Goal: Task Accomplishment & Management: Manage account settings

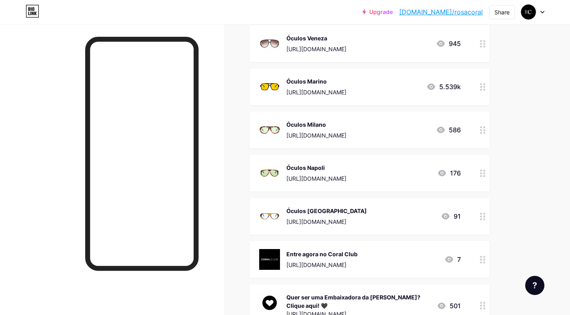
scroll to position [300, 0]
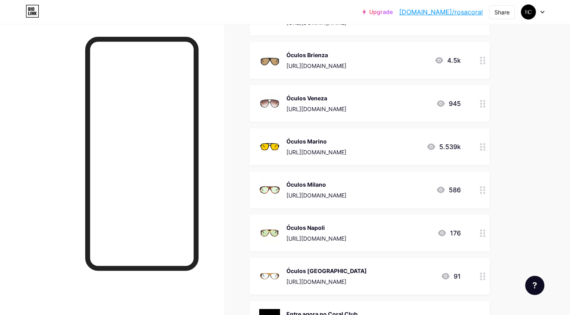
click at [469, 193] on div "Óculos Milano [URL][DOMAIN_NAME] 586" at bounding box center [370, 190] width 240 height 37
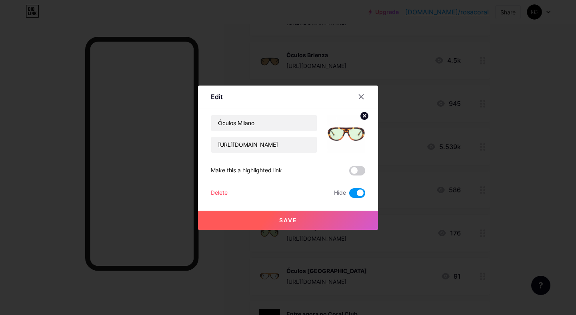
click at [357, 192] on span at bounding box center [357, 194] width 16 height 10
click at [349, 195] on input "checkbox" at bounding box center [349, 195] width 0 height 0
click at [316, 222] on button "Save" at bounding box center [288, 220] width 180 height 19
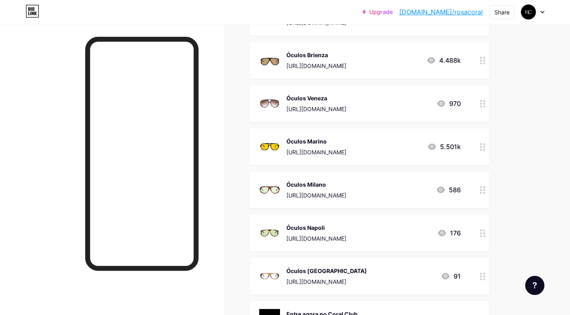
click at [536, 14] on div at bounding box center [532, 12] width 23 height 14
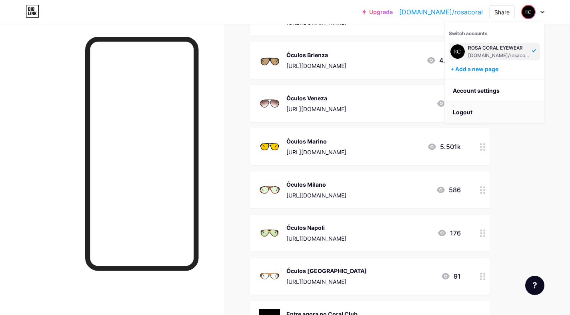
click at [477, 116] on li "Logout" at bounding box center [494, 113] width 99 height 22
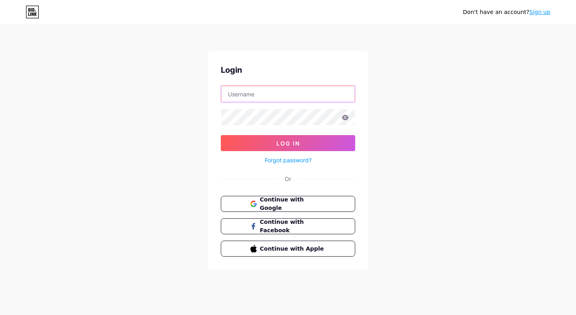
click at [289, 95] on input "text" at bounding box center [288, 94] width 134 height 16
type input "[EMAIL_ADDRESS][DOMAIN_NAME]"
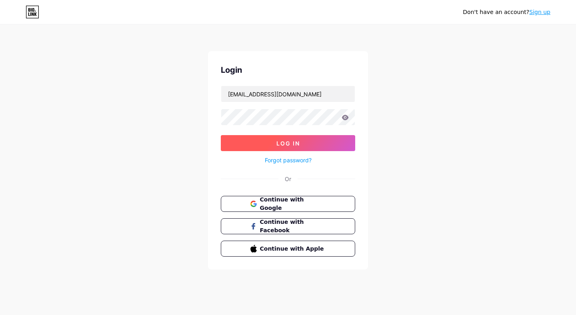
click at [314, 150] on button "Log In" at bounding box center [288, 143] width 134 height 16
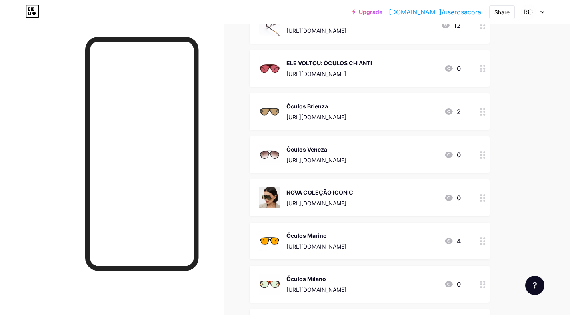
scroll to position [311, 0]
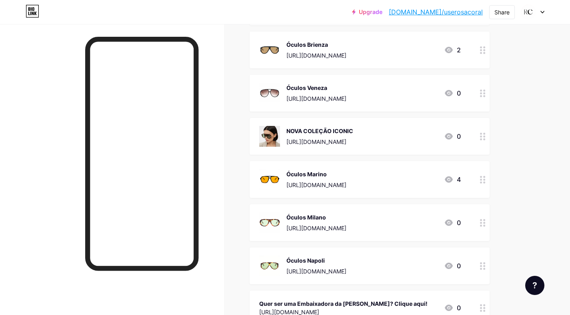
click at [467, 135] on div "NOVA COLEÇÃO ICONIC [URL][DOMAIN_NAME] 0" at bounding box center [370, 136] width 240 height 37
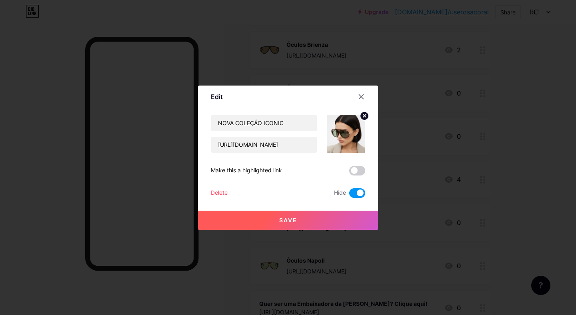
click at [353, 191] on span at bounding box center [357, 194] width 16 height 10
click at [349, 195] on input "checkbox" at bounding box center [349, 195] width 0 height 0
click at [303, 221] on button "Save" at bounding box center [288, 220] width 180 height 19
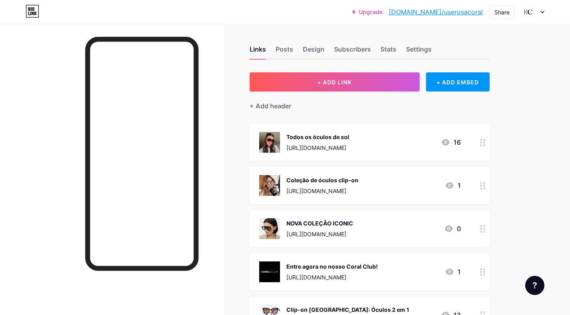
scroll to position [6, 0]
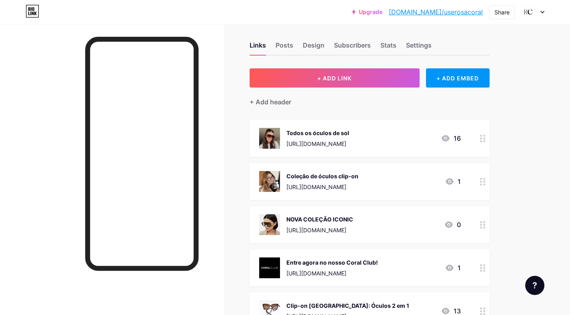
click at [293, 216] on div "NOVA COLEÇÃO ICONIC" at bounding box center [320, 219] width 67 height 8
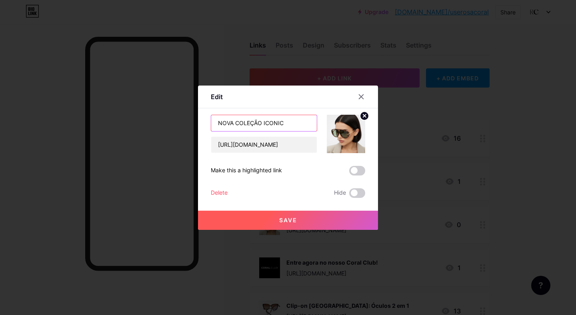
drag, startPoint x: 223, startPoint y: 123, endPoint x: 309, endPoint y: 123, distance: 86.0
click at [309, 123] on input "NOVA COLEÇÃO ICONIC" at bounding box center [264, 123] width 106 height 16
drag, startPoint x: 255, startPoint y: 123, endPoint x: 281, endPoint y: 124, distance: 25.6
click at [281, 124] on input "Nova coleção Iconic" at bounding box center [264, 123] width 106 height 16
type input "Nova coleção Iconic"
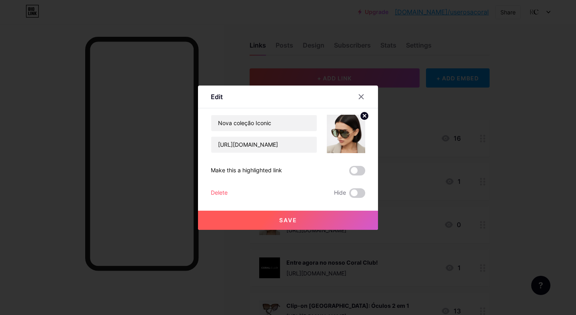
click at [297, 217] on button "Save" at bounding box center [288, 220] width 180 height 19
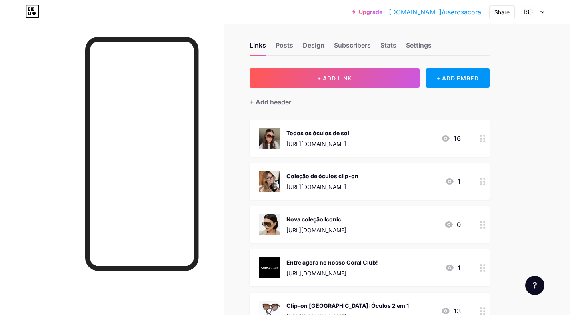
click at [302, 180] on div "Coleção de óculos clip-on" at bounding box center [323, 176] width 72 height 8
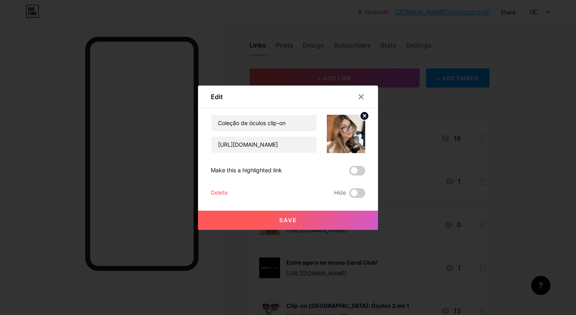
click at [481, 168] on div at bounding box center [288, 157] width 576 height 315
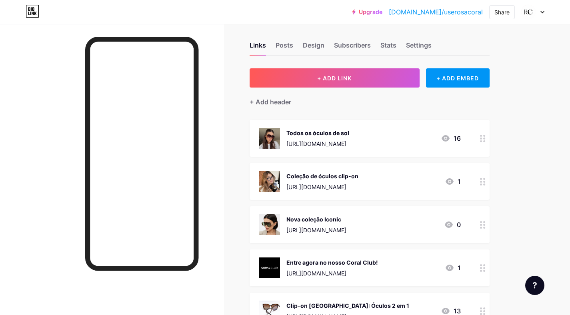
click at [347, 220] on div "Nova coleção Iconic" at bounding box center [317, 219] width 60 height 8
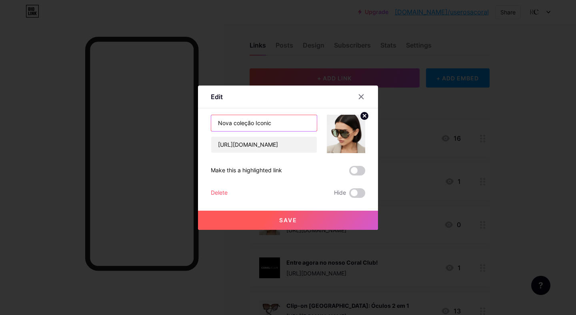
drag, startPoint x: 236, startPoint y: 123, endPoint x: 202, endPoint y: 120, distance: 34.6
click at [202, 120] on div "Edit Content YouTube Play YouTube video without leaving your page. ADD Vimeo Pl…" at bounding box center [288, 158] width 180 height 144
type input "Coleção Iconic"
click at [299, 222] on button "Save" at bounding box center [288, 220] width 180 height 19
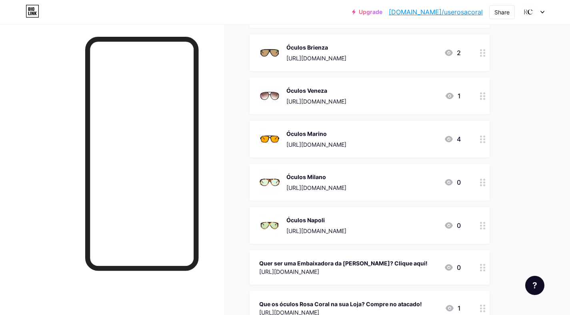
scroll to position [357, 0]
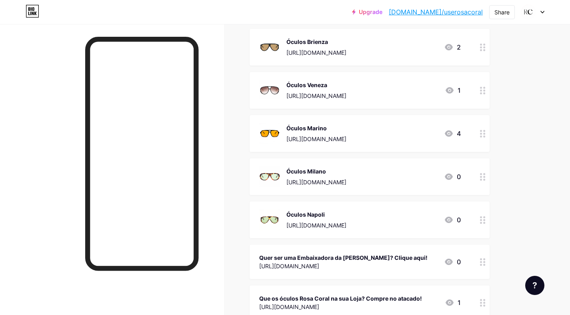
click at [467, 180] on div "Óculos Milano [URL][DOMAIN_NAME] 0" at bounding box center [370, 176] width 240 height 37
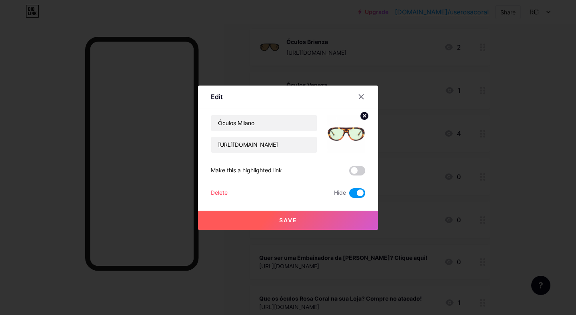
click at [360, 193] on span at bounding box center [357, 194] width 16 height 10
click at [349, 195] on input "checkbox" at bounding box center [349, 195] width 0 height 0
click at [276, 215] on button "Save" at bounding box center [288, 220] width 180 height 19
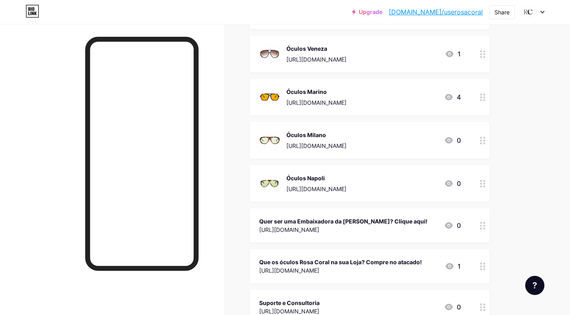
scroll to position [0, 0]
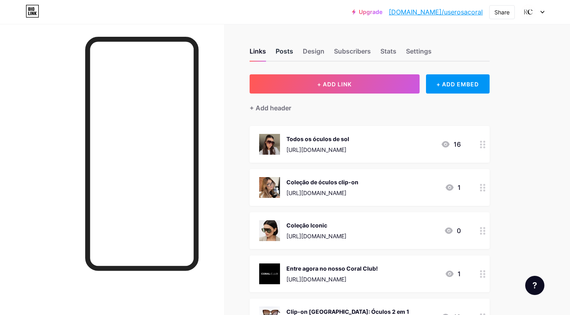
click at [283, 51] on div "Posts" at bounding box center [285, 53] width 18 height 14
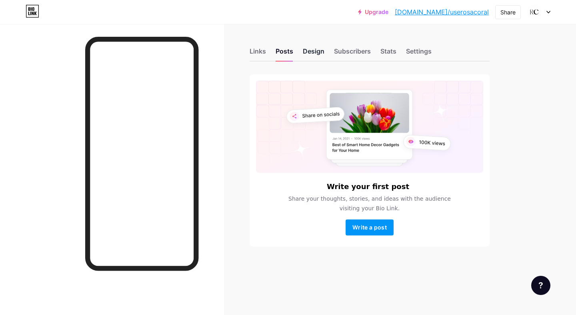
click at [313, 52] on div "Design" at bounding box center [314, 53] width 22 height 14
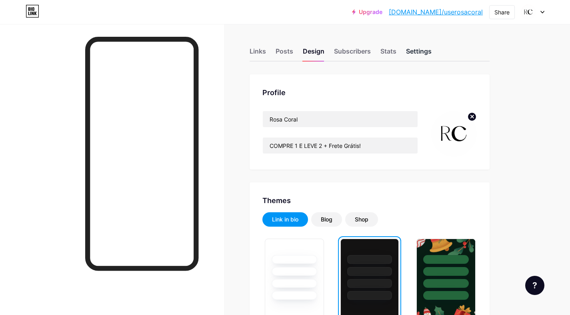
click at [428, 51] on div "Settings" at bounding box center [419, 53] width 26 height 14
